Goal: Feedback & Contribution: Contribute content

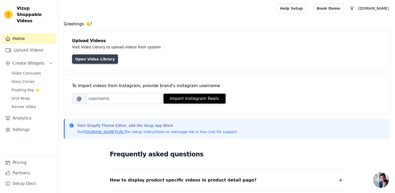
click at [91, 59] on link "Open Video Library" at bounding box center [95, 58] width 46 height 9
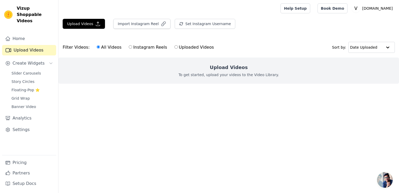
click at [189, 82] on div "Upload Videos To get started, upload your videos to the Video Library." at bounding box center [229, 70] width 341 height 26
click at [205, 69] on div "Upload Videos To get started, upload your videos to the Video Library." at bounding box center [229, 70] width 341 height 26
click at [38, 48] on link "Upload Videos" at bounding box center [29, 50] width 54 height 10
click at [166, 45] on div "All Videos Instagram Reels Uploaded Videos" at bounding box center [155, 47] width 123 height 12
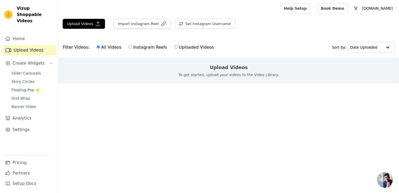
click at [174, 47] on label "Uploaded Videos" at bounding box center [194, 47] width 40 height 7
click at [174, 47] on input "Uploaded Videos" at bounding box center [175, 46] width 3 height 3
radio input "true"
click at [204, 69] on div "Upload Videos To get started, upload your videos to the Video Library." at bounding box center [229, 70] width 341 height 26
click at [373, 47] on input "text" at bounding box center [366, 47] width 32 height 10
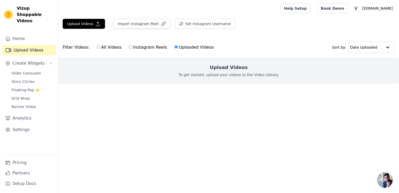
click at [299, 104] on main "Upload Videos Import Instagram Reel Set Instagram Username Import Latest IG Ree…" at bounding box center [229, 61] width 341 height 88
click at [82, 21] on button "Upload Videos" at bounding box center [84, 24] width 42 height 10
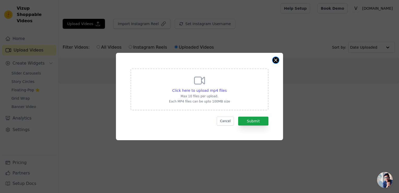
click at [274, 62] on button "Close modal" at bounding box center [276, 60] width 6 height 6
